Goal: Task Accomplishment & Management: Use online tool/utility

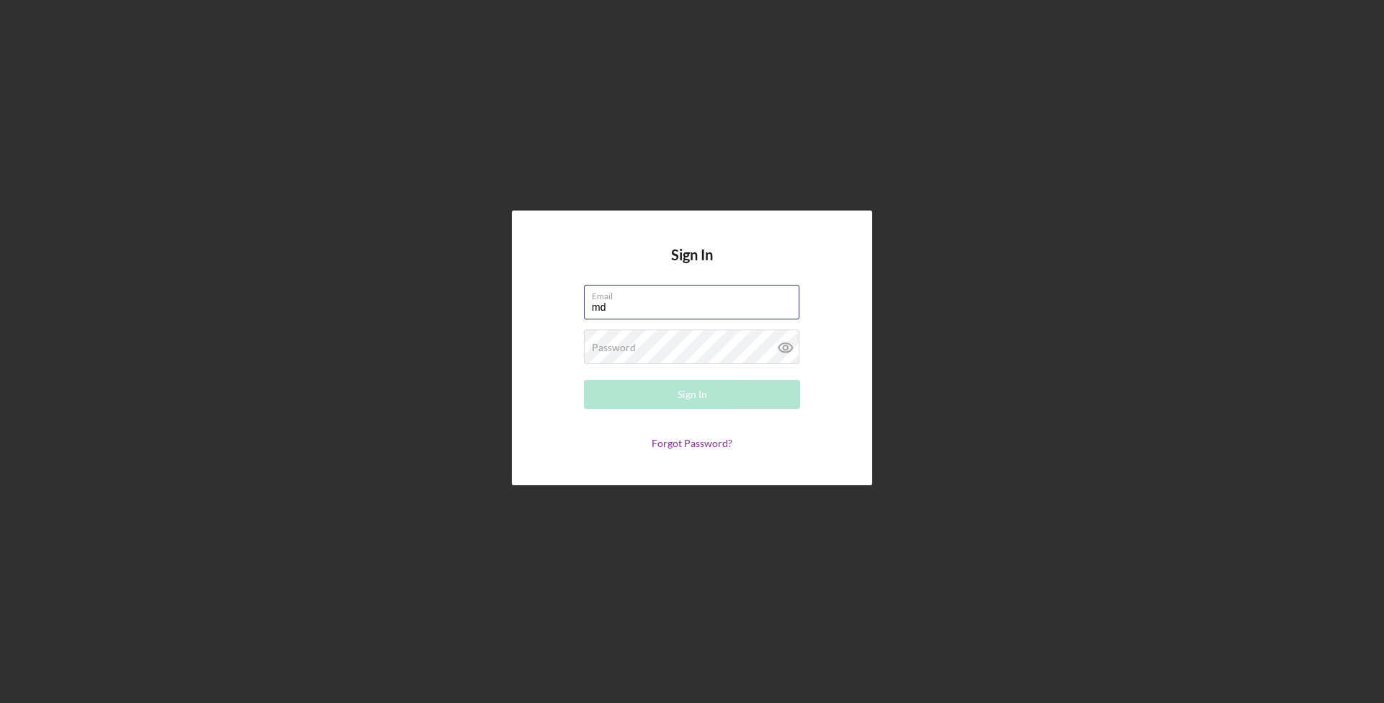
type input "m"
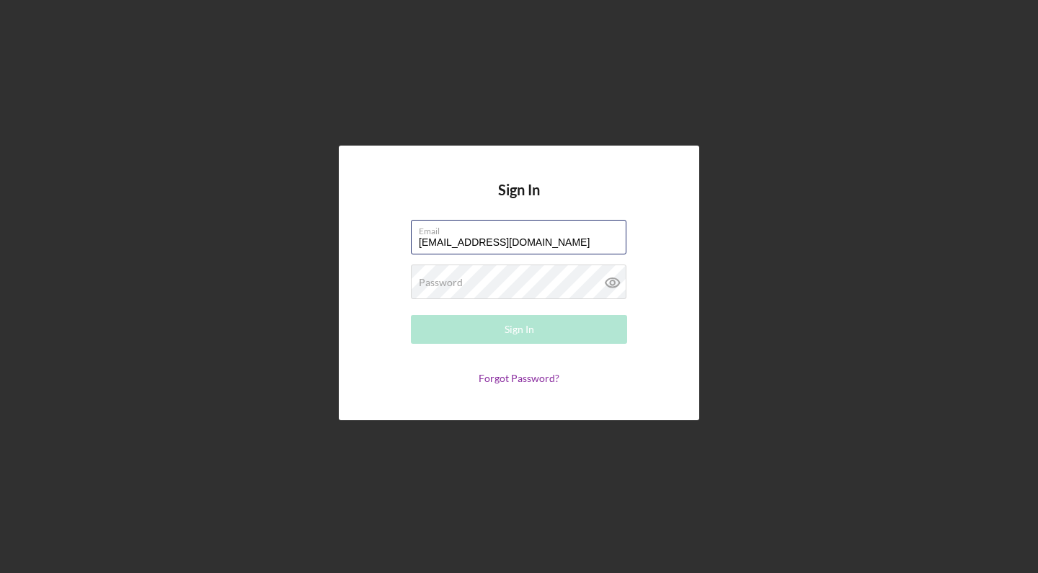
type input "[EMAIL_ADDRESS][DOMAIN_NAME]"
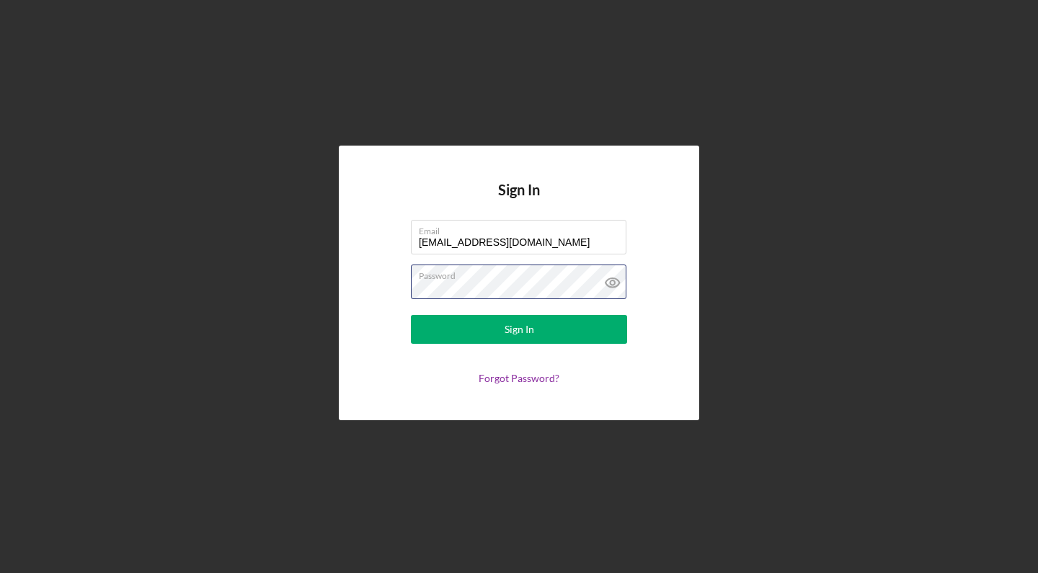
click at [519, 329] on button "Sign In" at bounding box center [519, 329] width 216 height 29
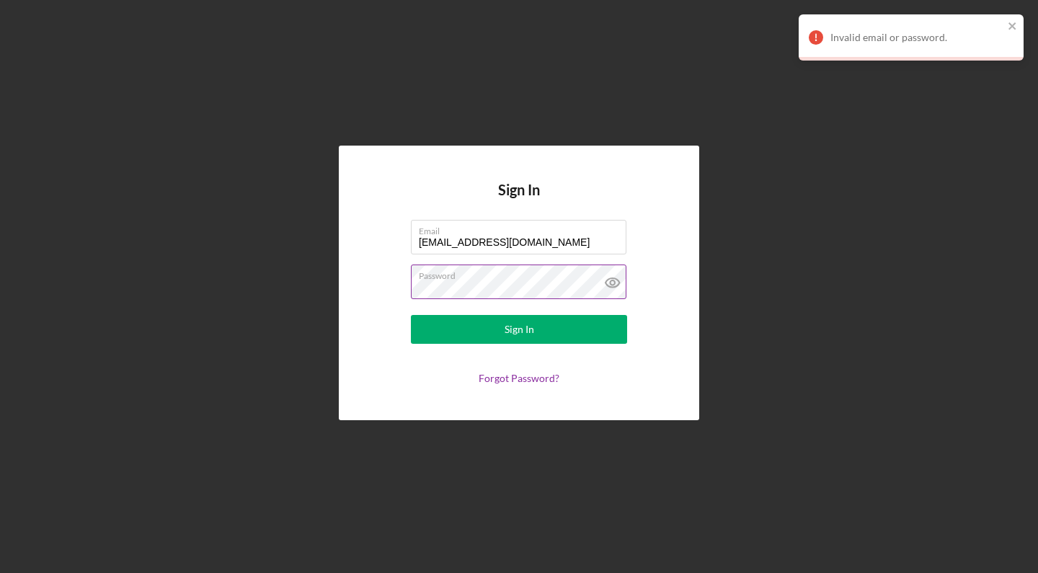
click at [610, 278] on icon at bounding box center [612, 282] width 14 height 9
click at [519, 329] on button "Sign In" at bounding box center [519, 329] width 216 height 29
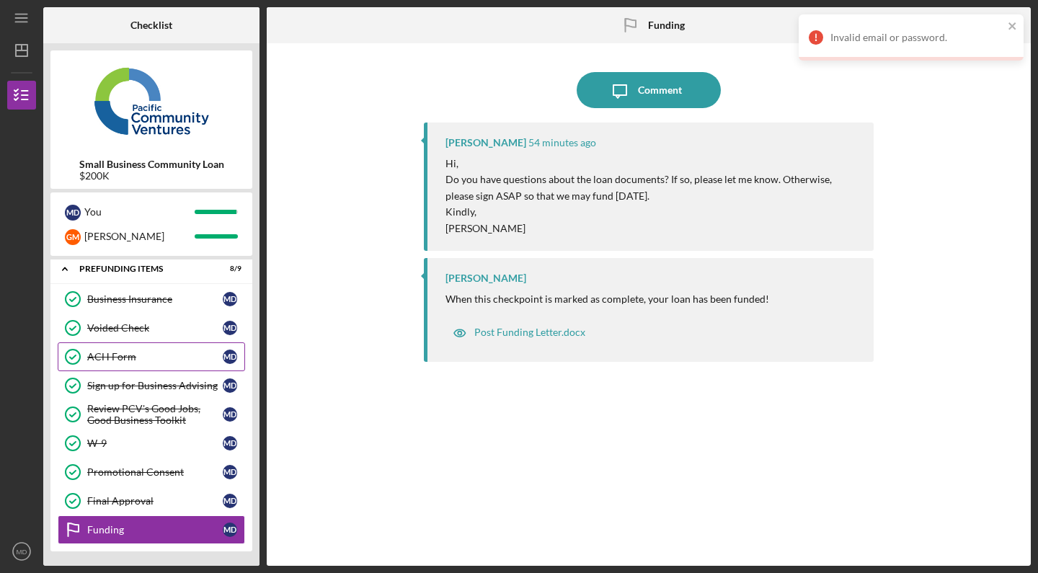
scroll to position [102, 0]
